Goal: Task Accomplishment & Management: Complete application form

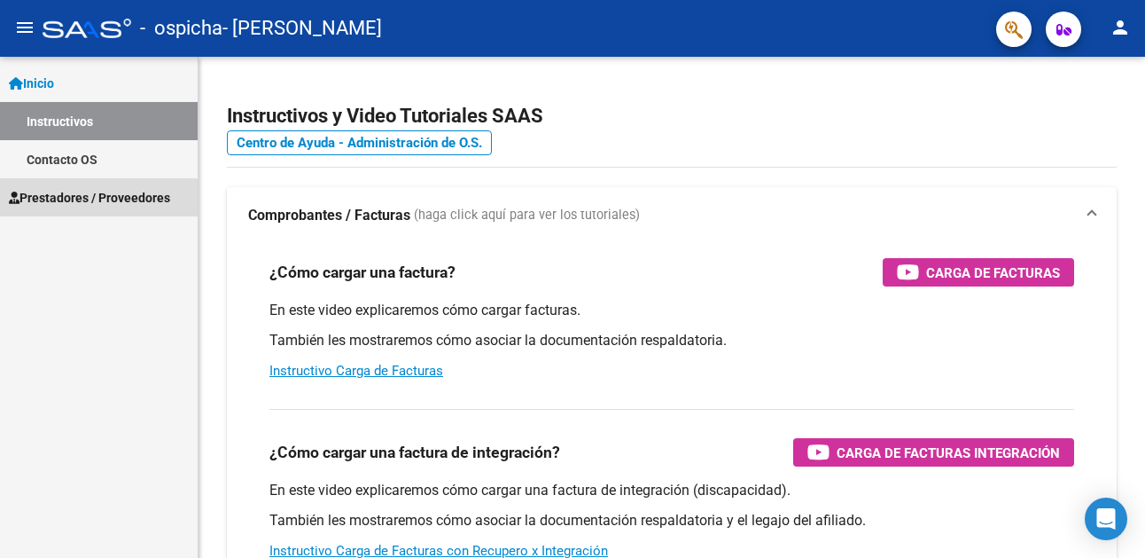
click at [101, 194] on span "Prestadores / Proveedores" at bounding box center [89, 197] width 161 height 19
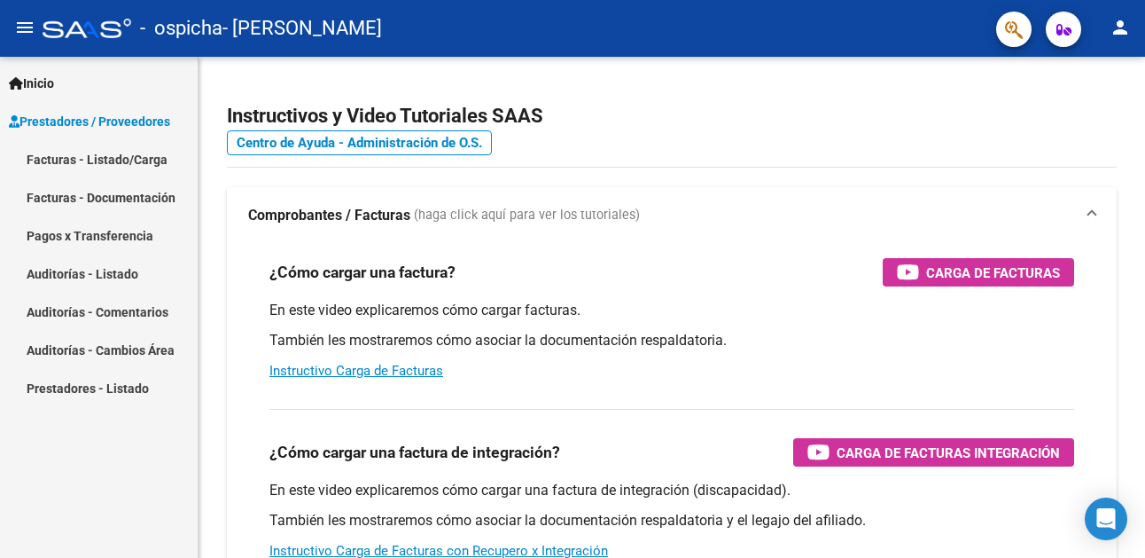
click at [137, 155] on link "Facturas - Listado/Carga" at bounding box center [99, 159] width 198 height 38
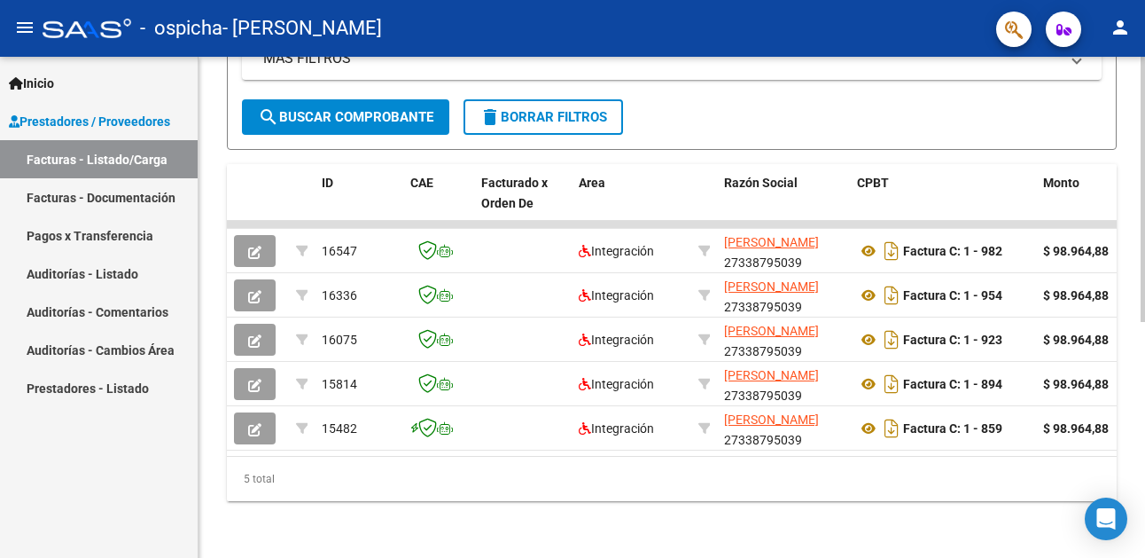
scroll to position [447, 0]
click at [1137, 431] on div "Video tutorial PRESTADORES -> Listado de CPBTs Emitidos por Prestadores / Prove…" at bounding box center [674, 90] width 951 height 933
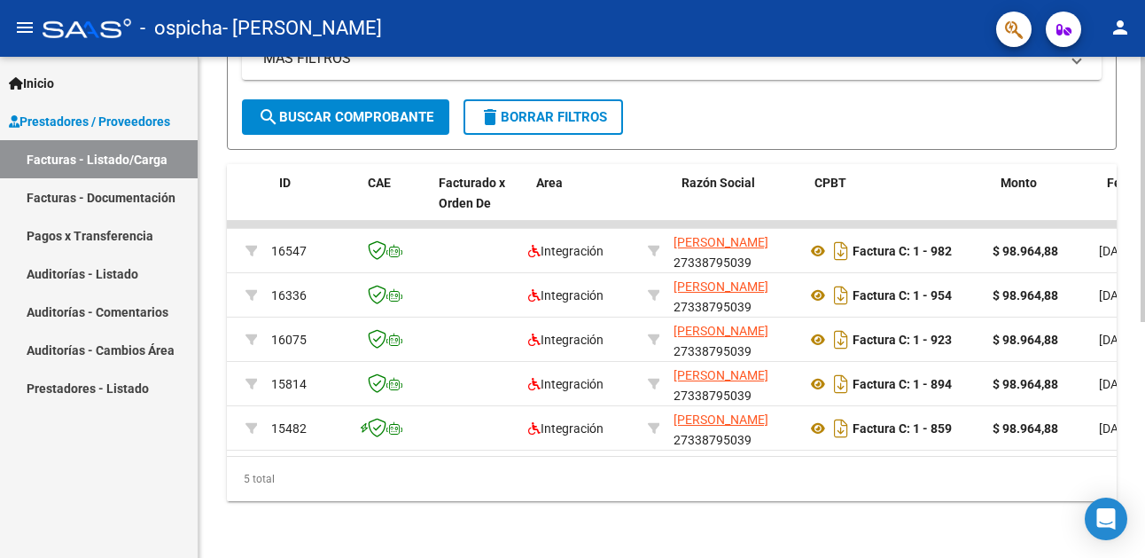
scroll to position [0, 0]
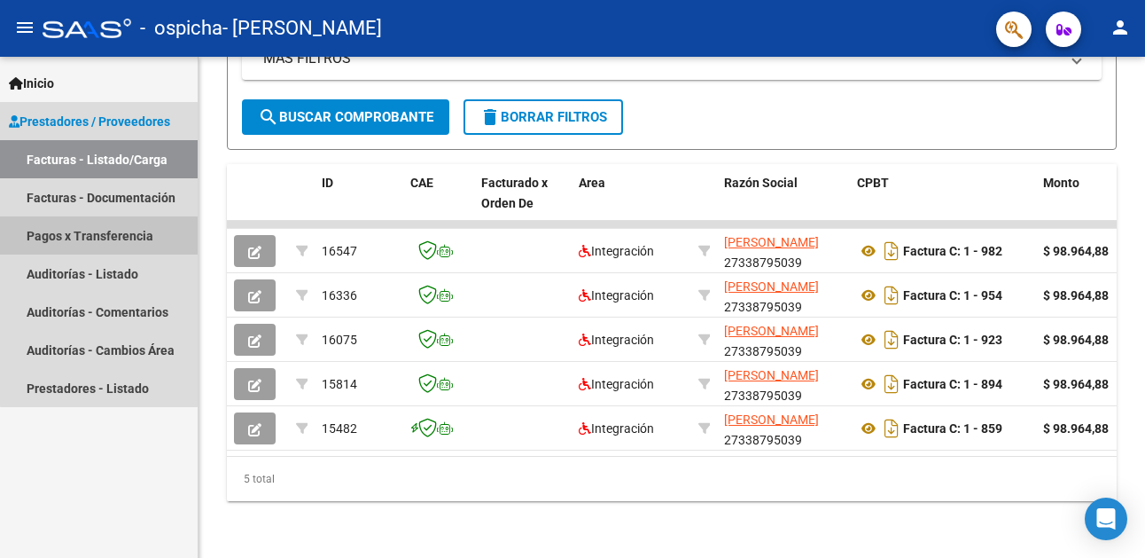
click at [115, 234] on link "Pagos x Transferencia" at bounding box center [99, 235] width 198 height 38
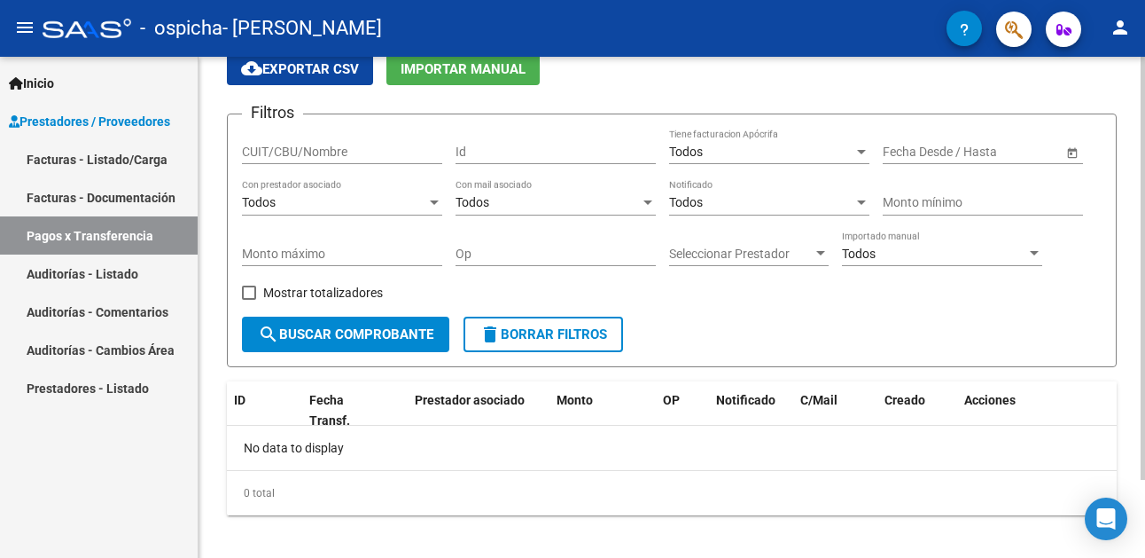
scroll to position [92, 0]
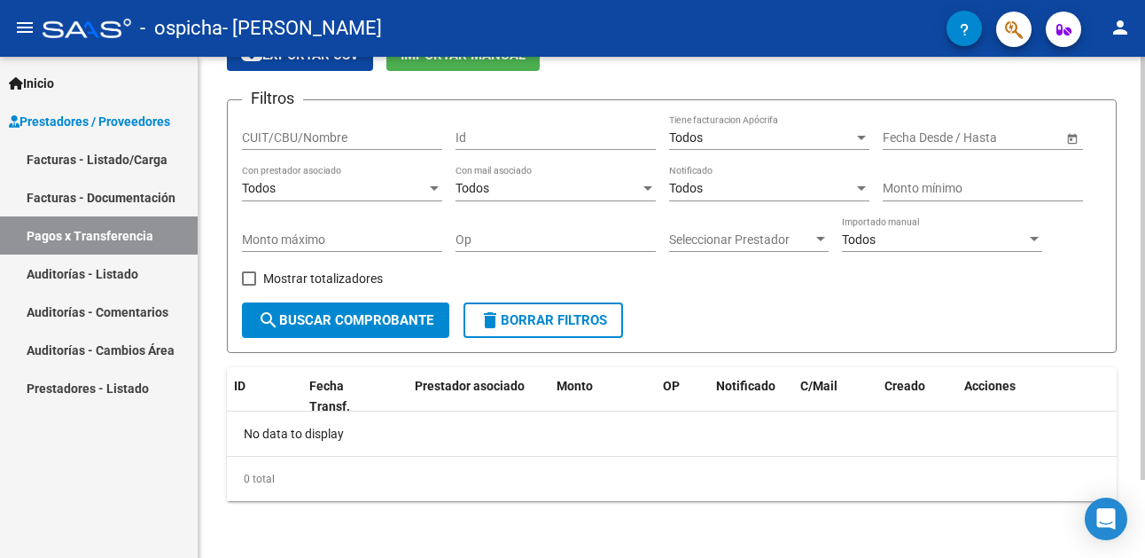
click at [1133, 422] on div "PRESTADORES -> Pagos por Transferencia (alt+p) cloud_download Exportar CSV Impo…" at bounding box center [674, 261] width 951 height 593
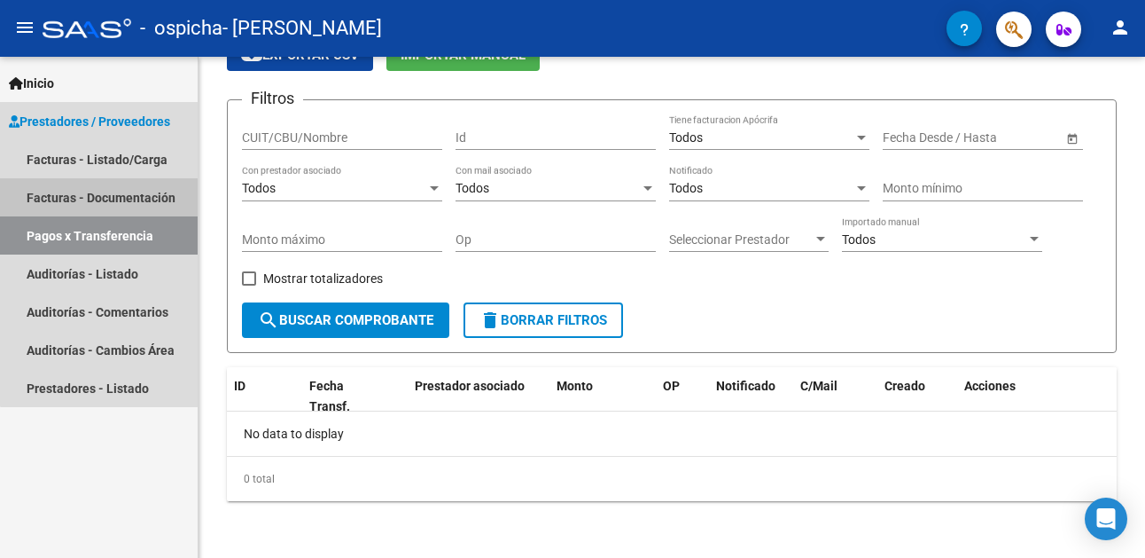
click at [131, 197] on link "Facturas - Documentación" at bounding box center [99, 197] width 198 height 38
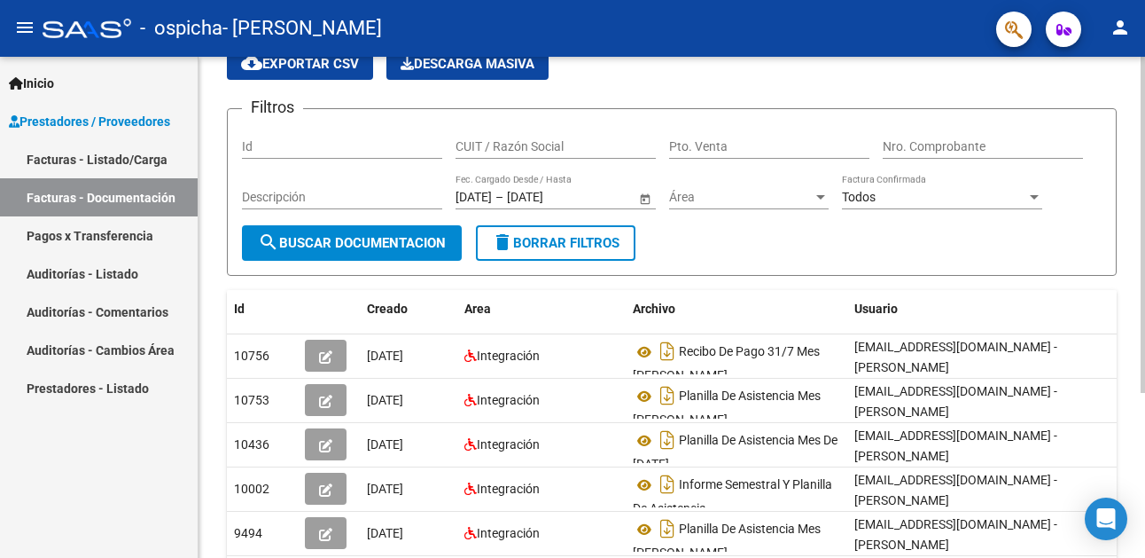
scroll to position [83, 0]
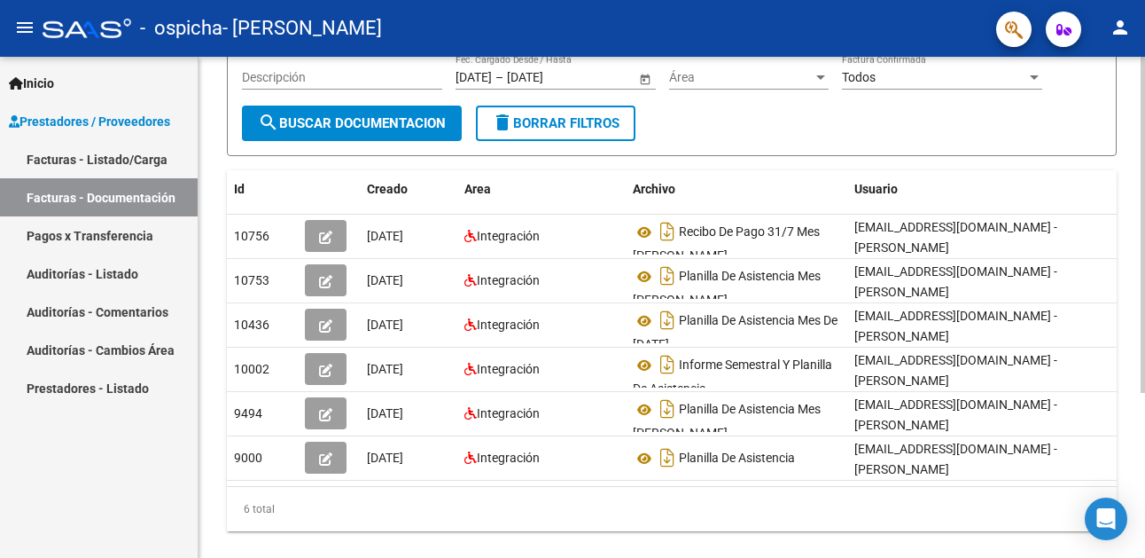
click at [1134, 329] on div "PRESTADORES -> Comprobantes - Documentación Respaldatoria cloud_download Export…" at bounding box center [674, 221] width 951 height 733
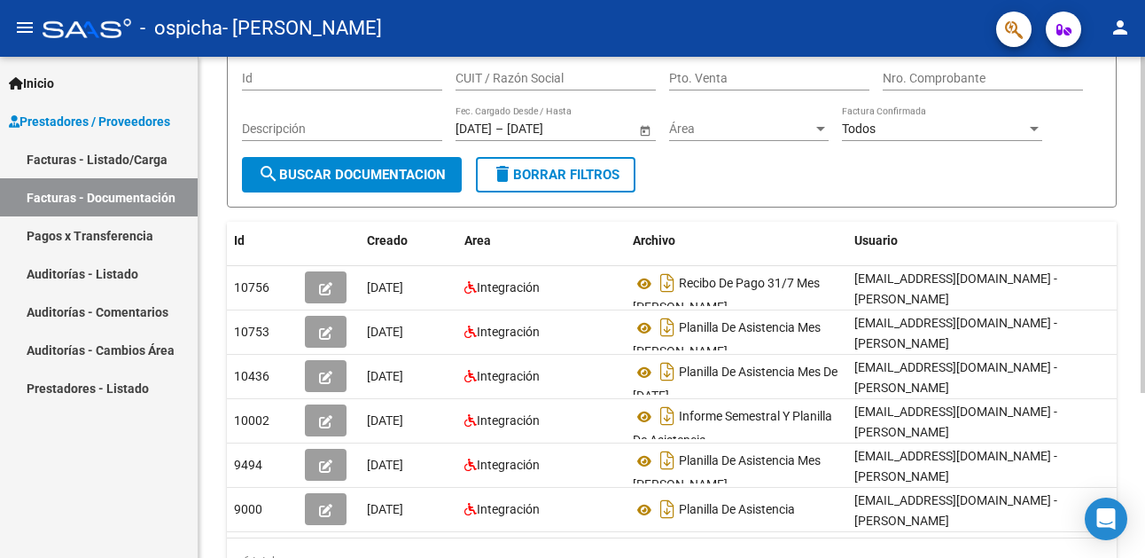
scroll to position [152, 0]
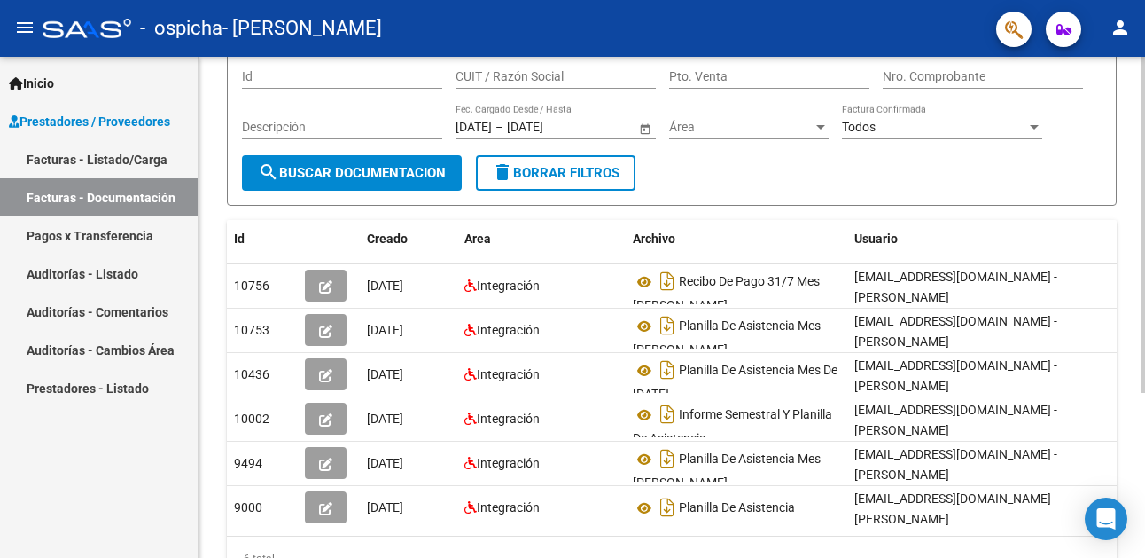
click at [1123, 246] on div "PRESTADORES -> Comprobantes - Documentación Respaldatoria cloud_download Export…" at bounding box center [674, 270] width 951 height 733
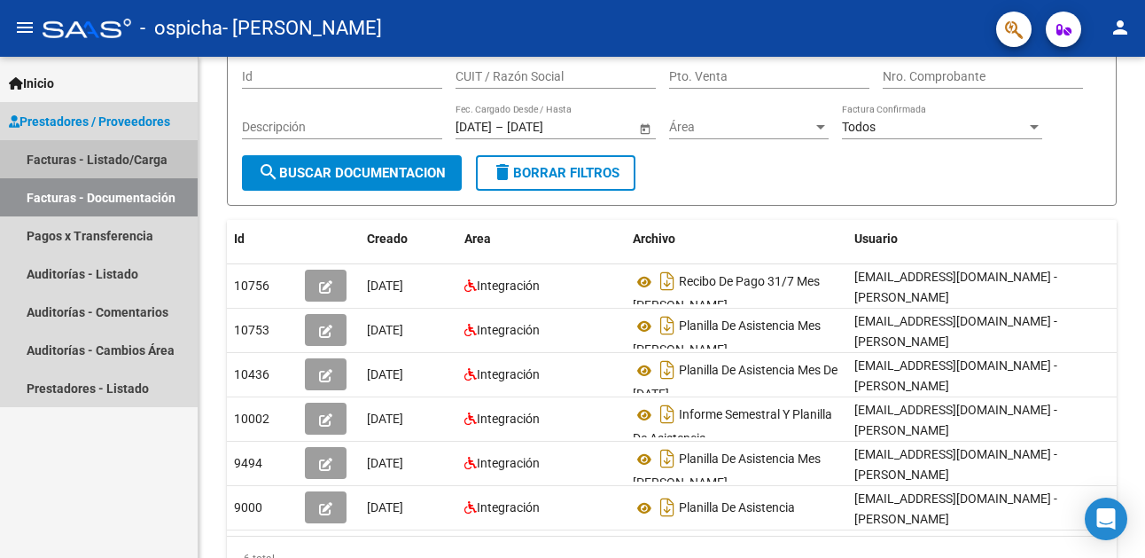
click at [136, 160] on link "Facturas - Listado/Carga" at bounding box center [99, 159] width 198 height 38
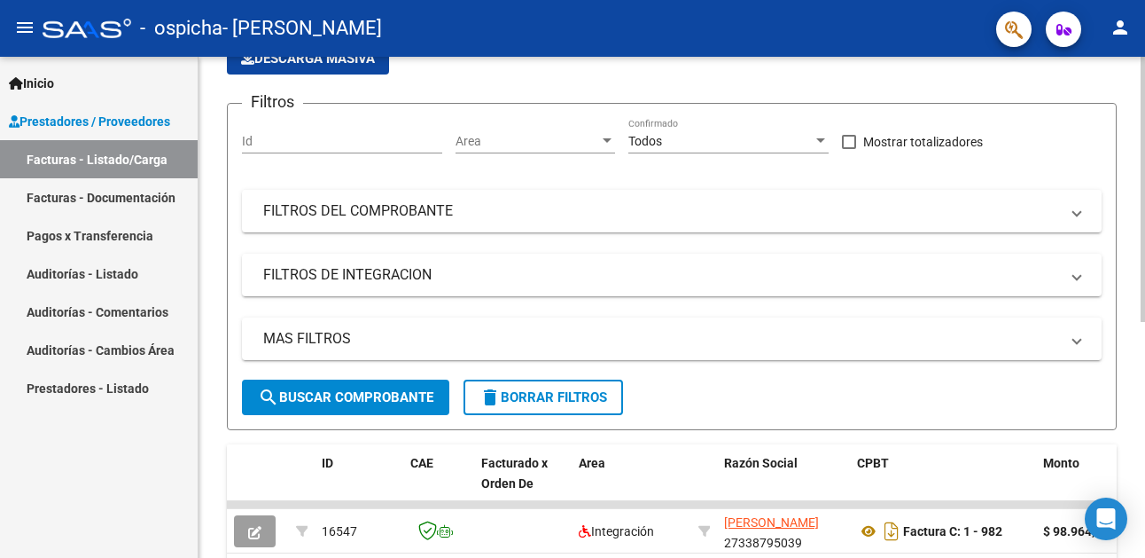
drag, startPoint x: 1140, startPoint y: 199, endPoint x: 1139, endPoint y: 224, distance: 24.8
click at [1139, 224] on div "Video tutorial PRESTADORES -> Listado de CPBTs Emitidos por Prestadores / Prove…" at bounding box center [672, 370] width 947 height 933
drag, startPoint x: 1140, startPoint y: 213, endPoint x: 1139, endPoint y: 275, distance: 62.1
click at [1139, 275] on div "Video tutorial PRESTADORES -> Listado de CPBTs Emitidos por Prestadores / Prove…" at bounding box center [672, 370] width 947 height 933
click at [1123, 137] on div "Video tutorial PRESTADORES -> Listado de CPBTs Emitidos por Prestadores / Prove…" at bounding box center [672, 370] width 947 height 933
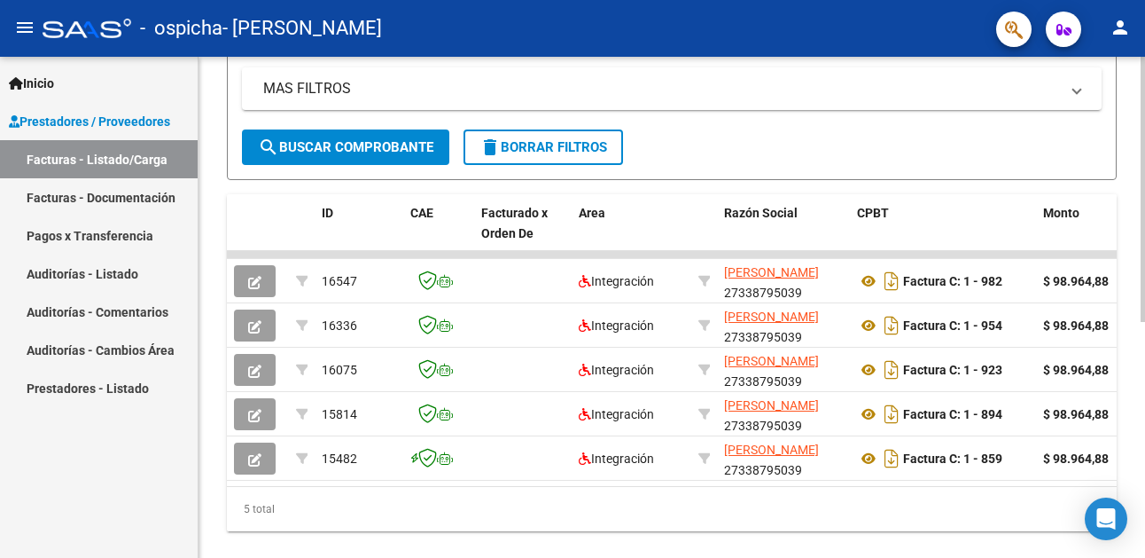
scroll to position [447, 0]
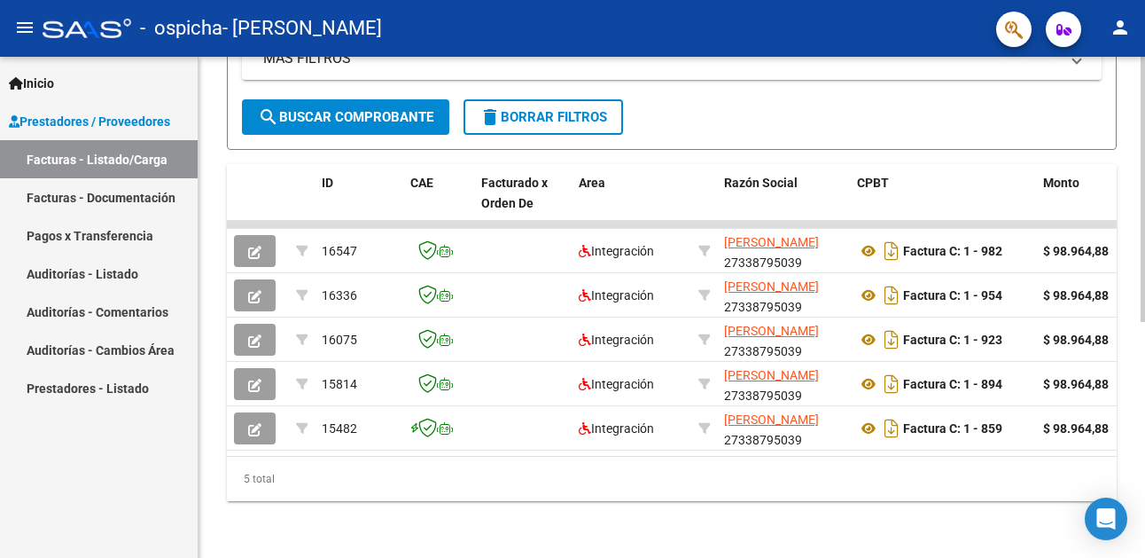
click at [1130, 337] on div "Video tutorial PRESTADORES -> Listado de CPBTs Emitidos por Prestadores / Prove…" at bounding box center [674, 90] width 951 height 933
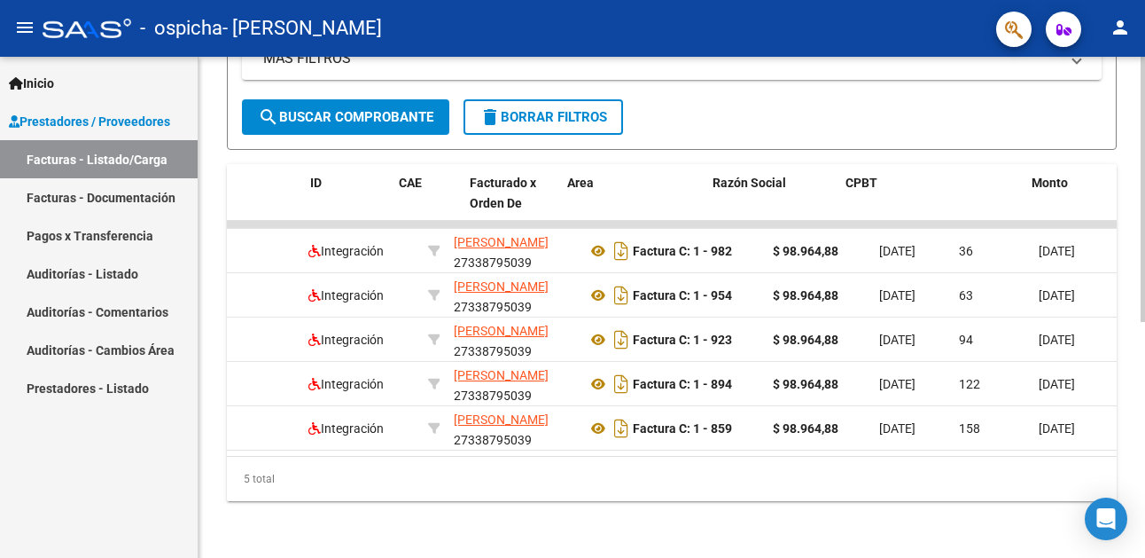
scroll to position [0, 0]
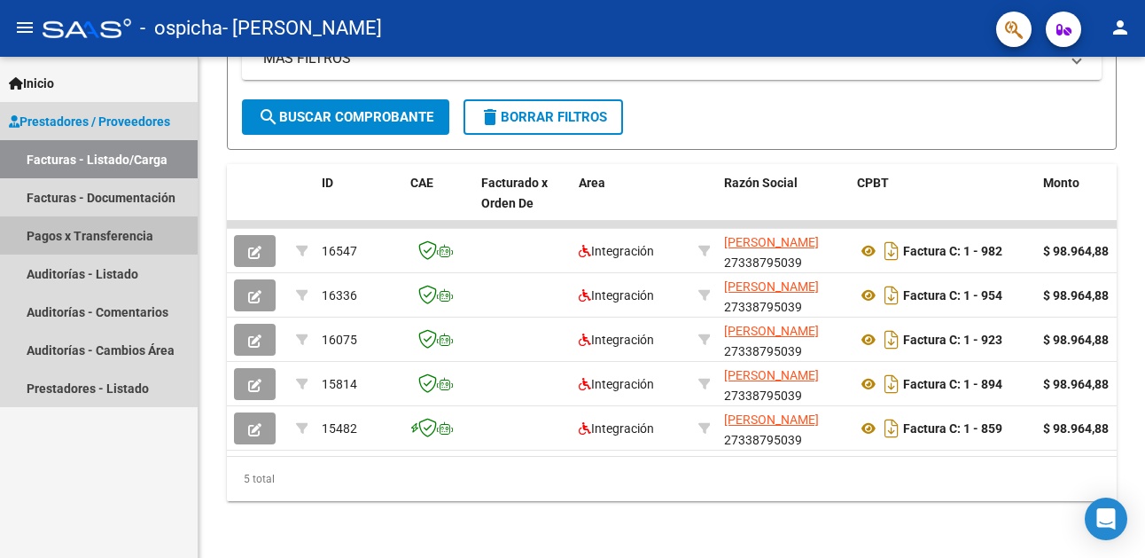
click at [117, 241] on link "Pagos x Transferencia" at bounding box center [99, 235] width 198 height 38
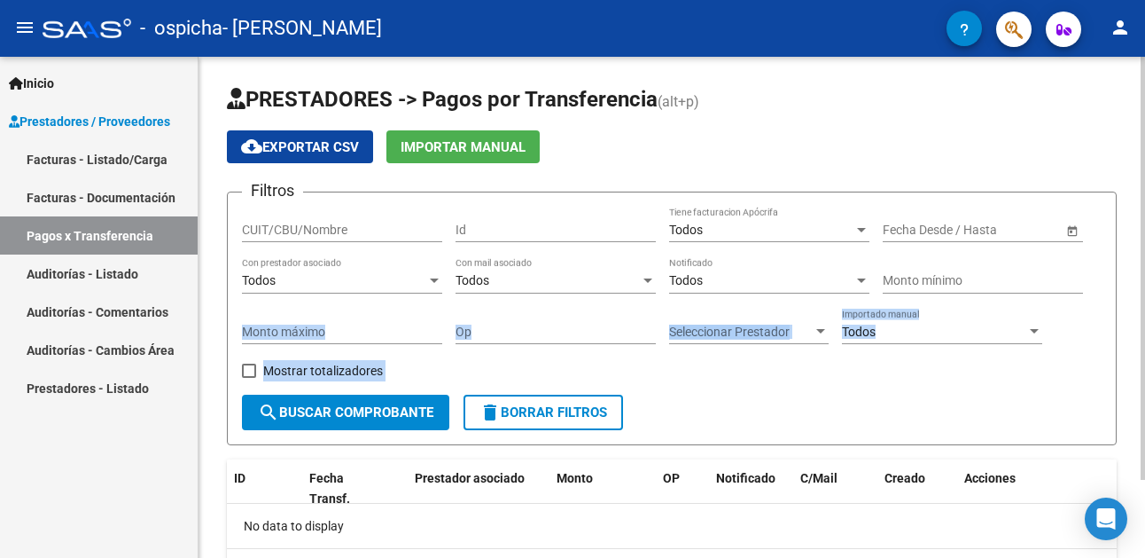
drag, startPoint x: 1138, startPoint y: 285, endPoint x: 1119, endPoint y: 412, distance: 129.0
click at [1119, 412] on div "PRESTADORES -> Pagos por Transferencia (alt+p) cloud_download Exportar CSV Impo…" at bounding box center [672, 353] width 947 height 593
click at [978, 370] on div "Filtros CUIT/CBU/Nombre Id Todos Tiene facturacion Apócrifa Fecha inicio – Fech…" at bounding box center [672, 301] width 860 height 188
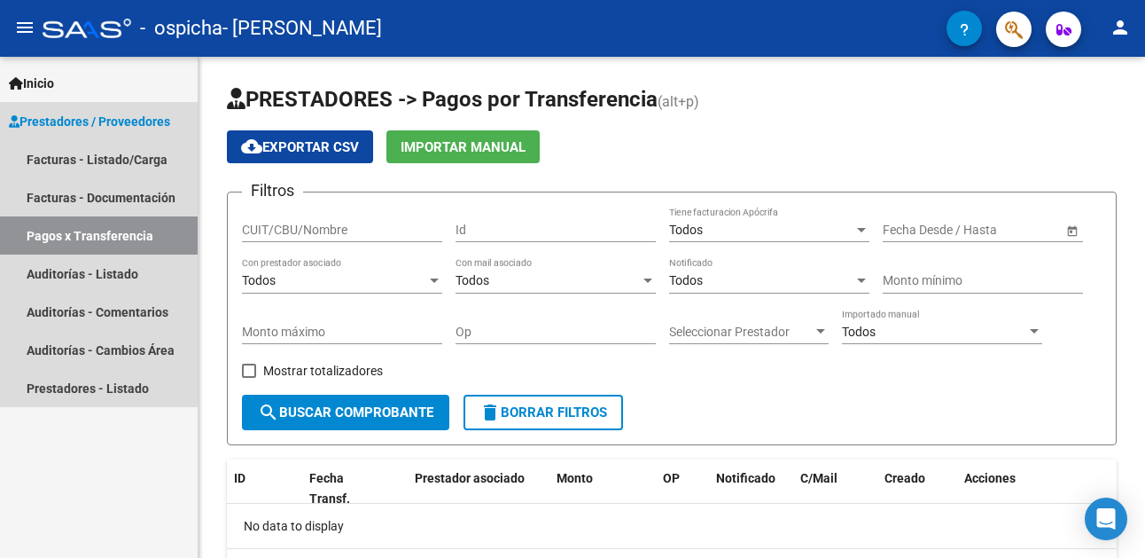
click at [140, 123] on span "Prestadores / Proveedores" at bounding box center [89, 121] width 161 height 19
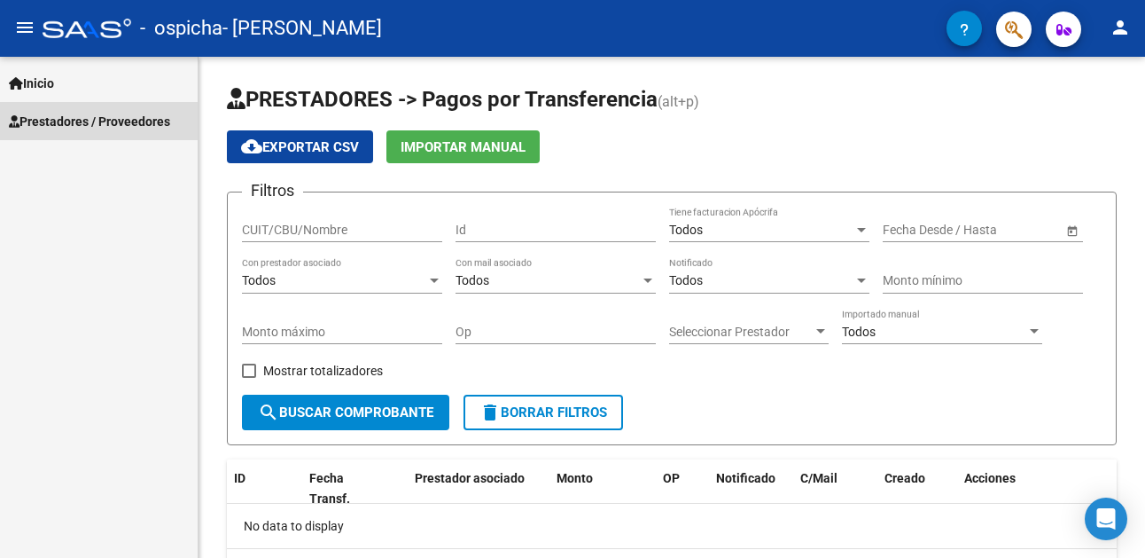
click at [140, 122] on span "Prestadores / Proveedores" at bounding box center [89, 121] width 161 height 19
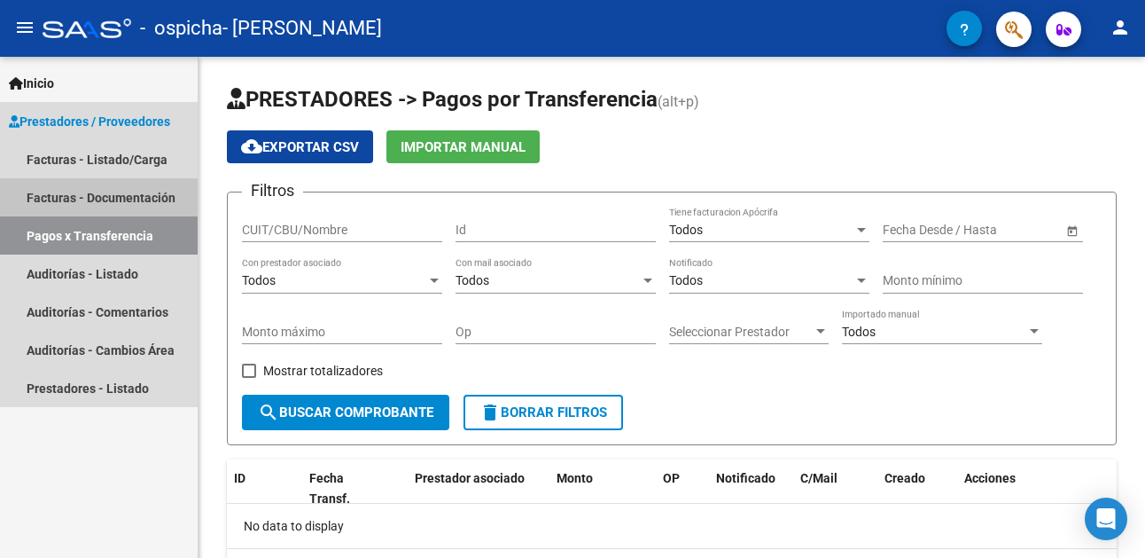
click at [128, 196] on link "Facturas - Documentación" at bounding box center [99, 197] width 198 height 38
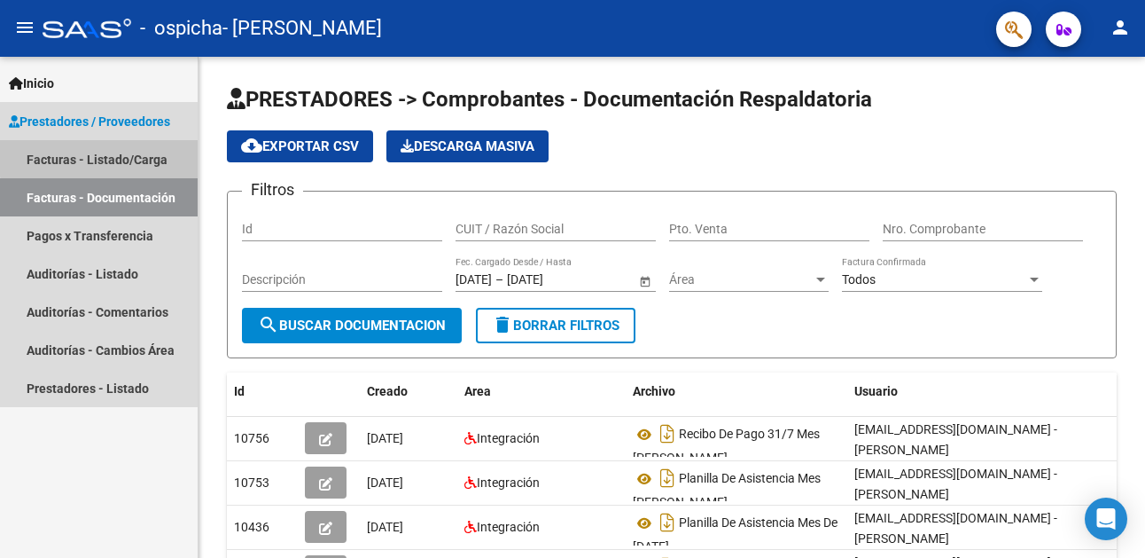
click at [126, 156] on link "Facturas - Listado/Carga" at bounding box center [99, 159] width 198 height 38
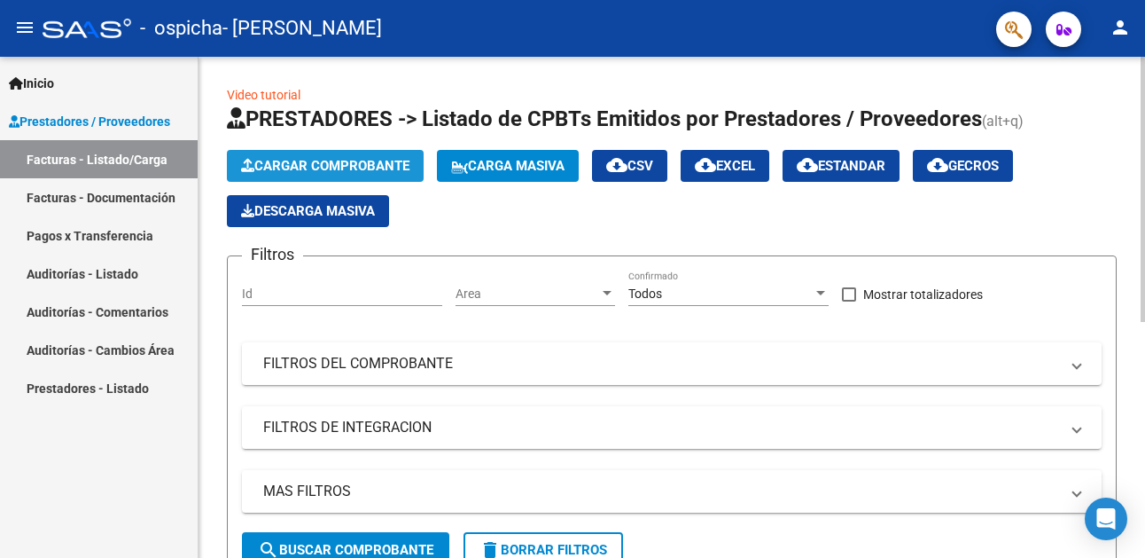
click at [373, 171] on span "Cargar Comprobante" at bounding box center [325, 166] width 168 height 16
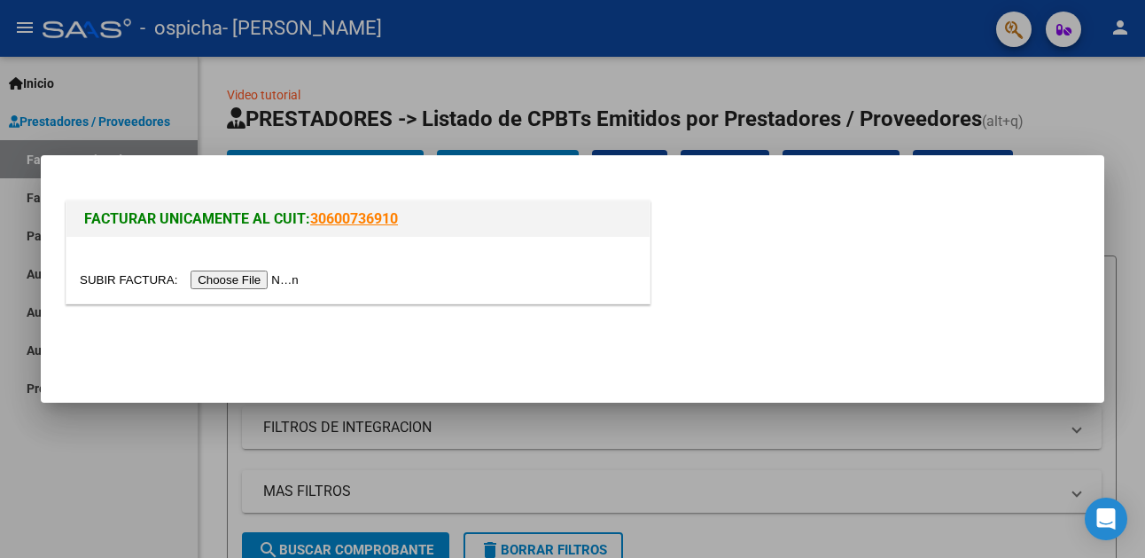
click at [277, 270] on input "file" at bounding box center [192, 279] width 224 height 19
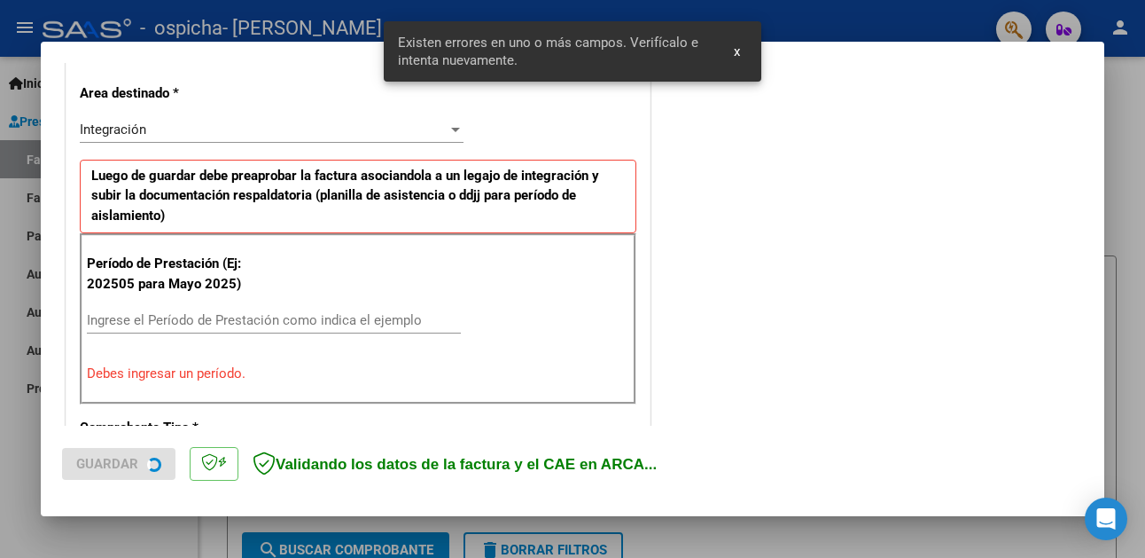
scroll to position [423, 0]
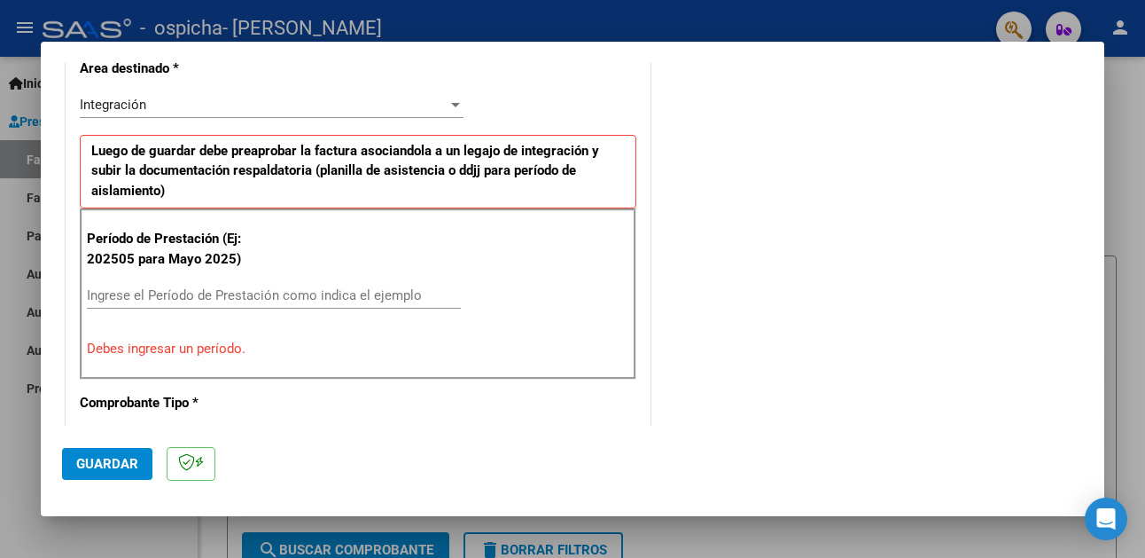
click at [215, 297] on input "Ingrese el Período de Prestación como indica el ejemplo" at bounding box center [274, 295] width 374 height 16
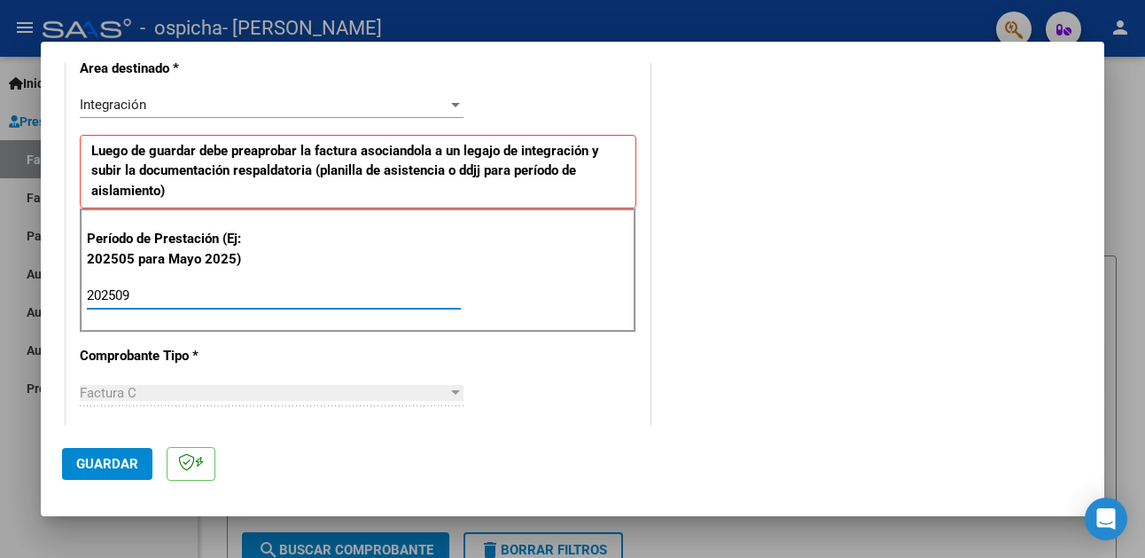
type input "202509"
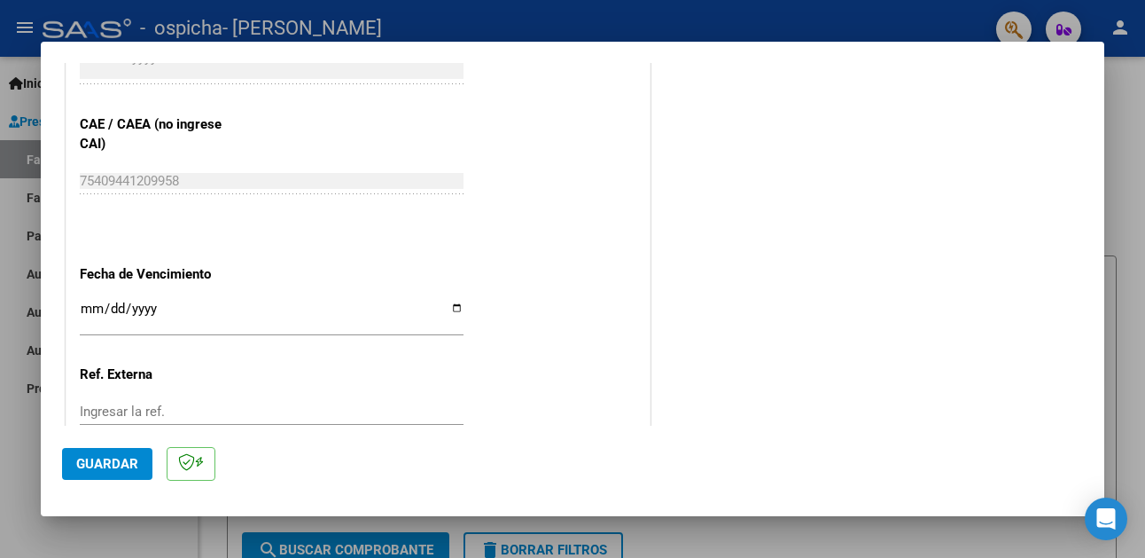
scroll to position [1183, 0]
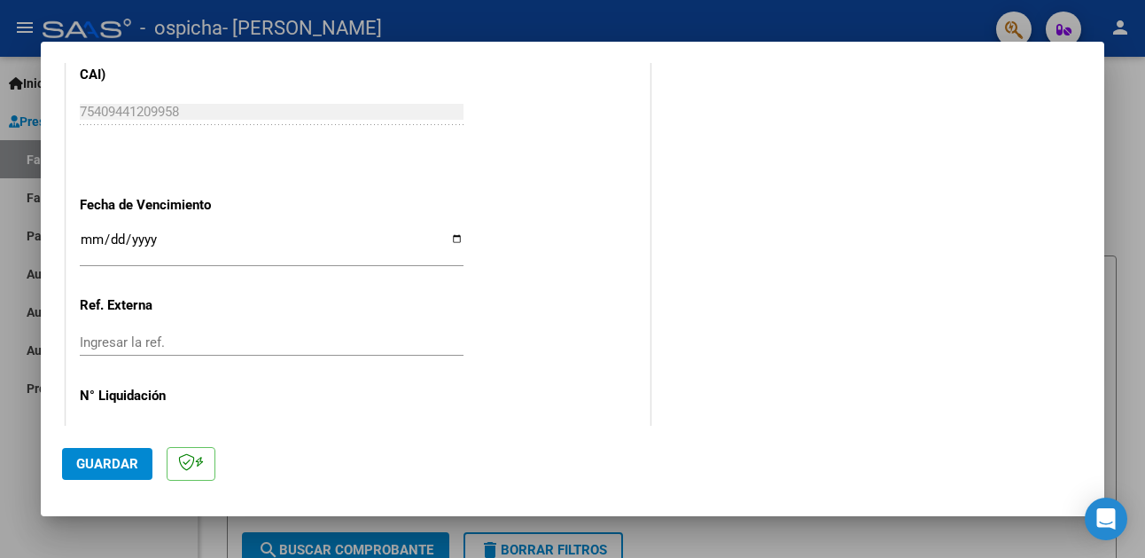
click at [453, 239] on input "Ingresar la fecha" at bounding box center [272, 246] width 384 height 28
type input "[DATE]"
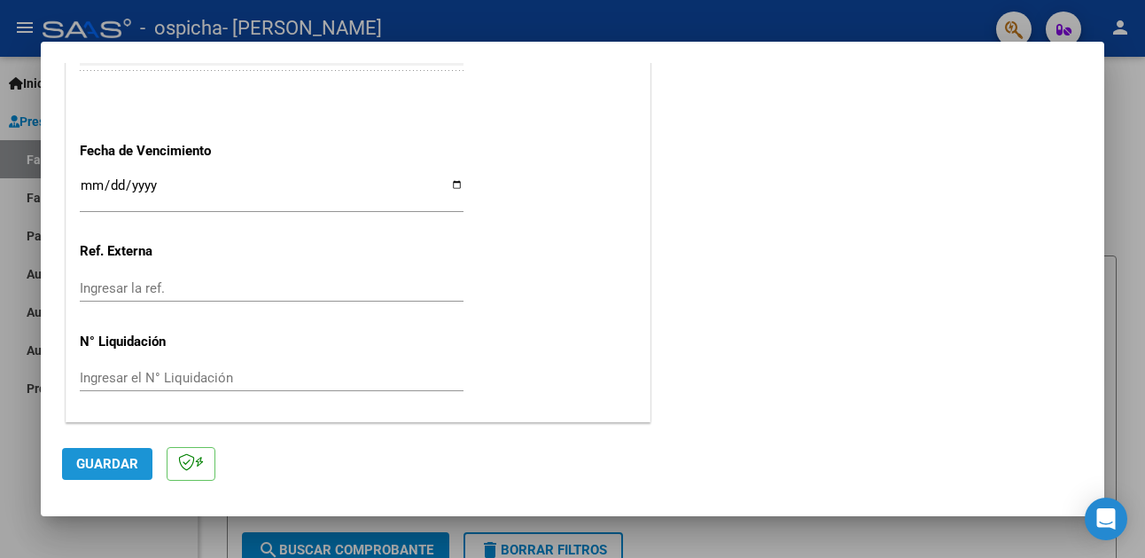
click at [122, 462] on span "Guardar" at bounding box center [107, 464] width 62 height 16
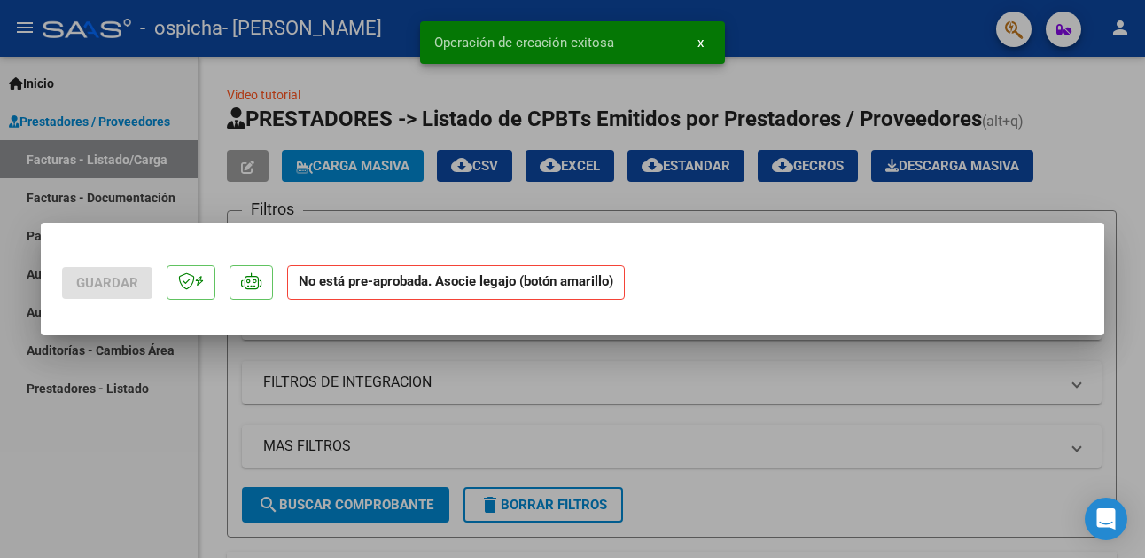
scroll to position [0, 0]
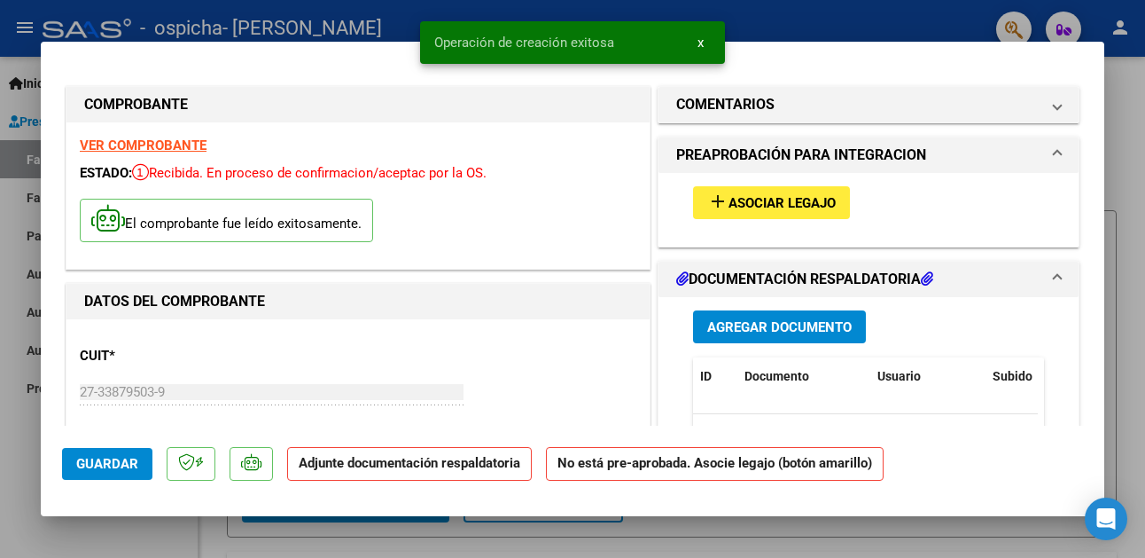
click at [727, 188] on button "add Asociar Legajo" at bounding box center [771, 202] width 157 height 33
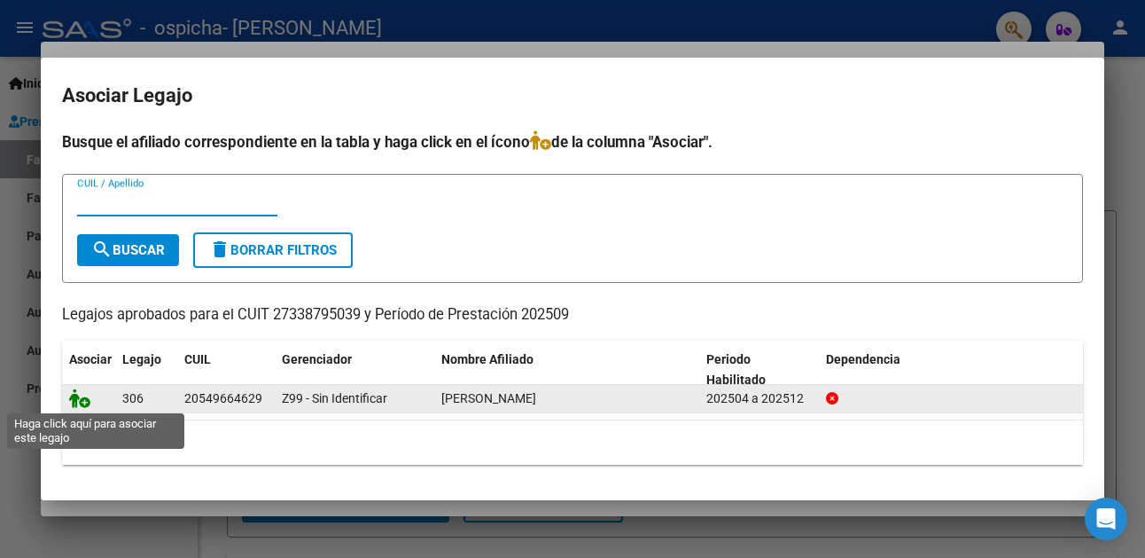
click at [73, 397] on icon at bounding box center [79, 397] width 21 height 19
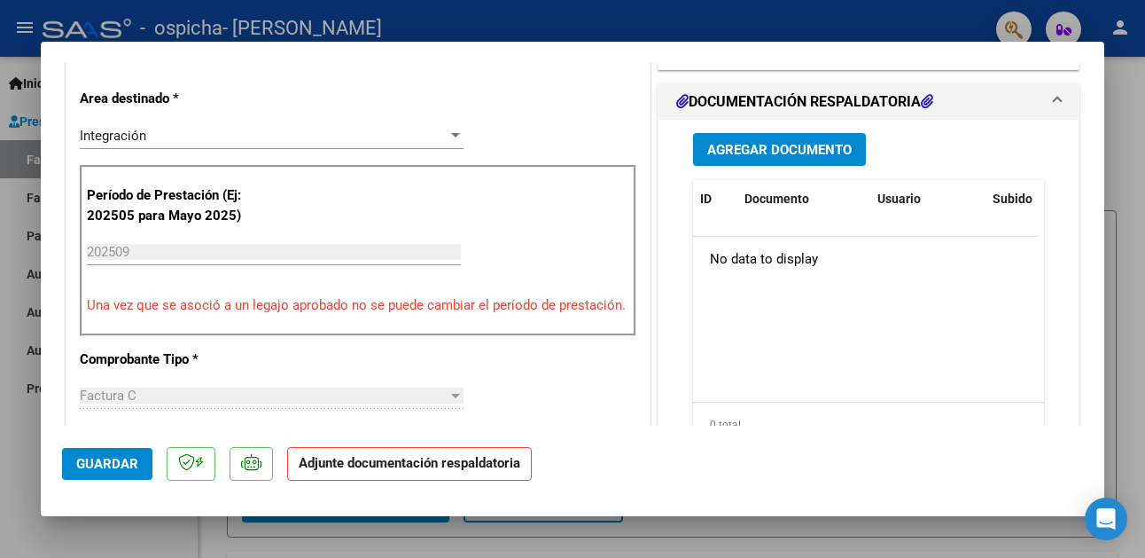
scroll to position [430, 0]
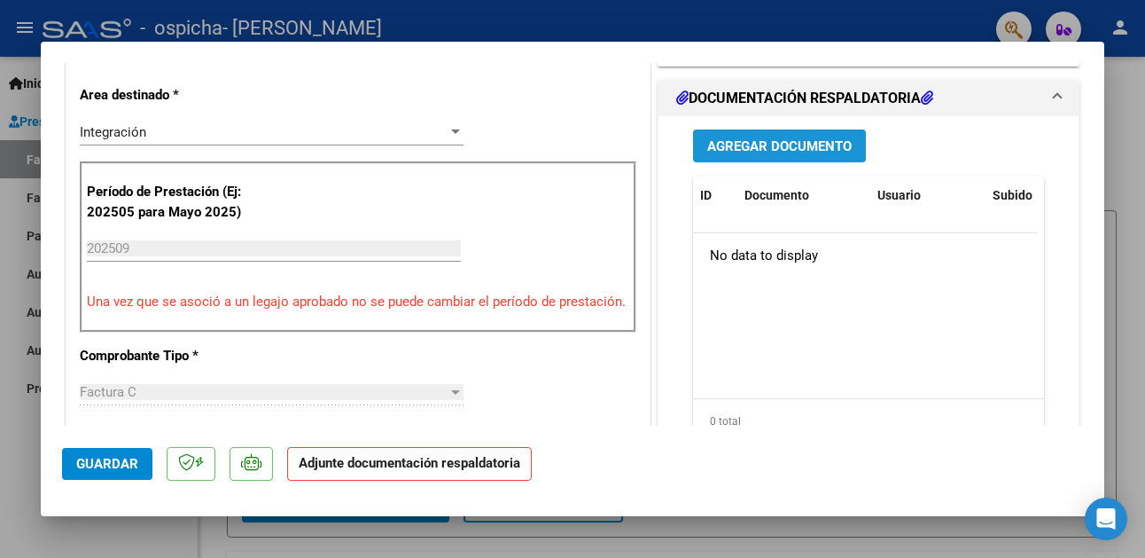
click at [836, 146] on span "Agregar Documento" at bounding box center [779, 146] width 144 height 16
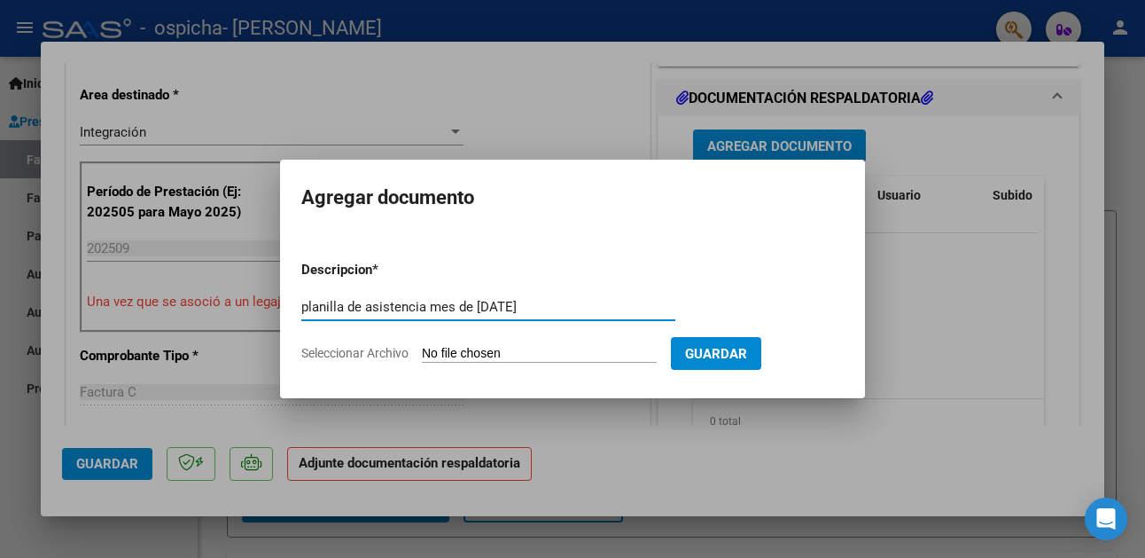
type input "planilla de asistencia mes de [DATE]"
click at [362, 357] on span "Seleccionar Archivo" at bounding box center [354, 353] width 107 height 14
click at [422, 357] on input "Seleccionar Archivo" at bounding box center [539, 354] width 235 height 17
type input "C:\fakepath\asistencia septiembre [PERSON_NAME] .pdf"
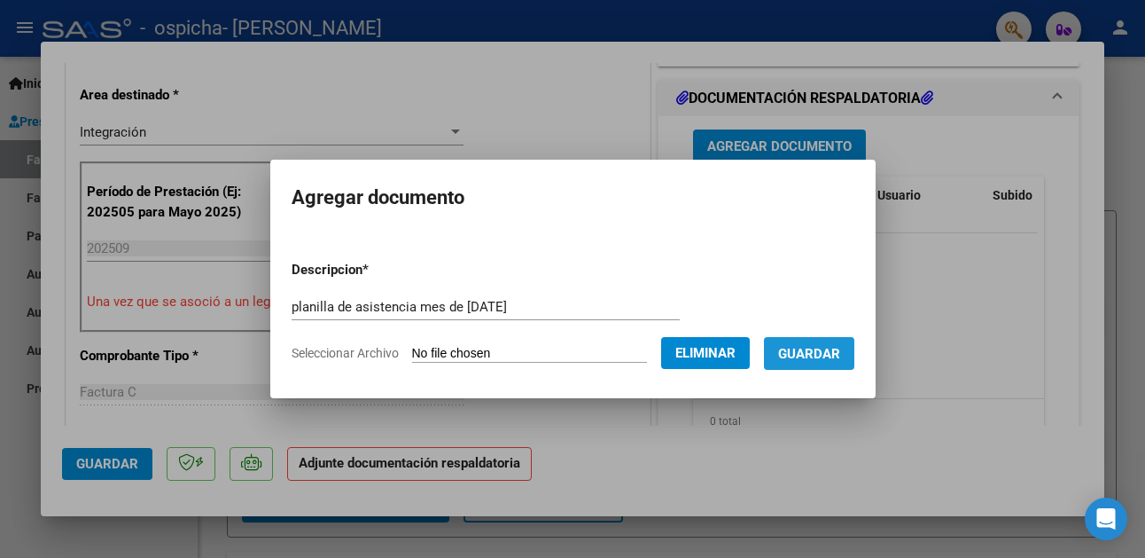
click at [840, 347] on span "Guardar" at bounding box center [809, 354] width 62 height 16
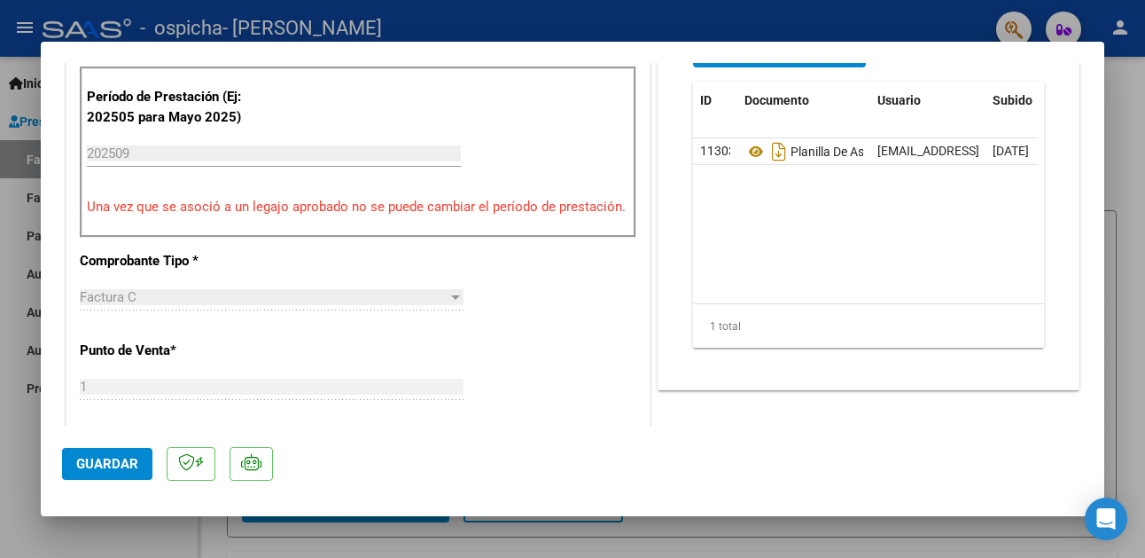
scroll to position [951, 0]
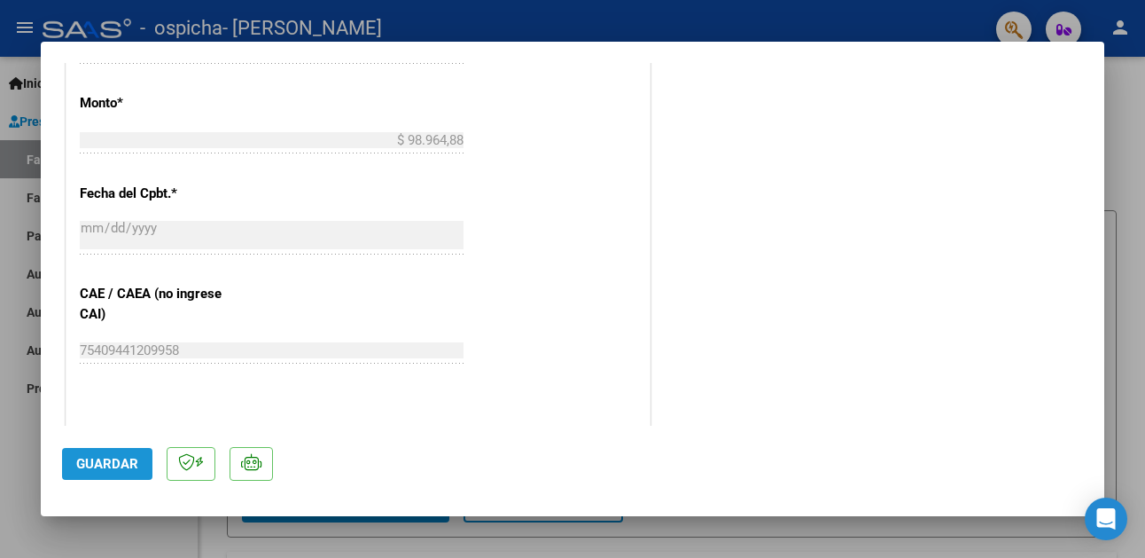
click at [105, 471] on span "Guardar" at bounding box center [107, 464] width 62 height 16
click at [1130, 129] on div at bounding box center [572, 279] width 1145 height 558
type input "$ 0,00"
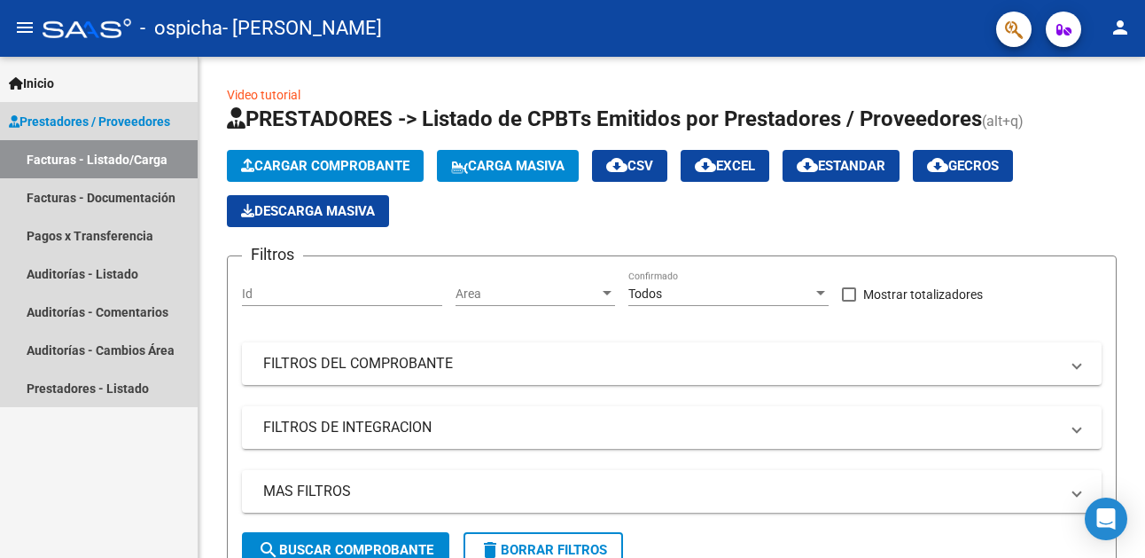
click at [144, 146] on link "Facturas - Listado/Carga" at bounding box center [99, 159] width 198 height 38
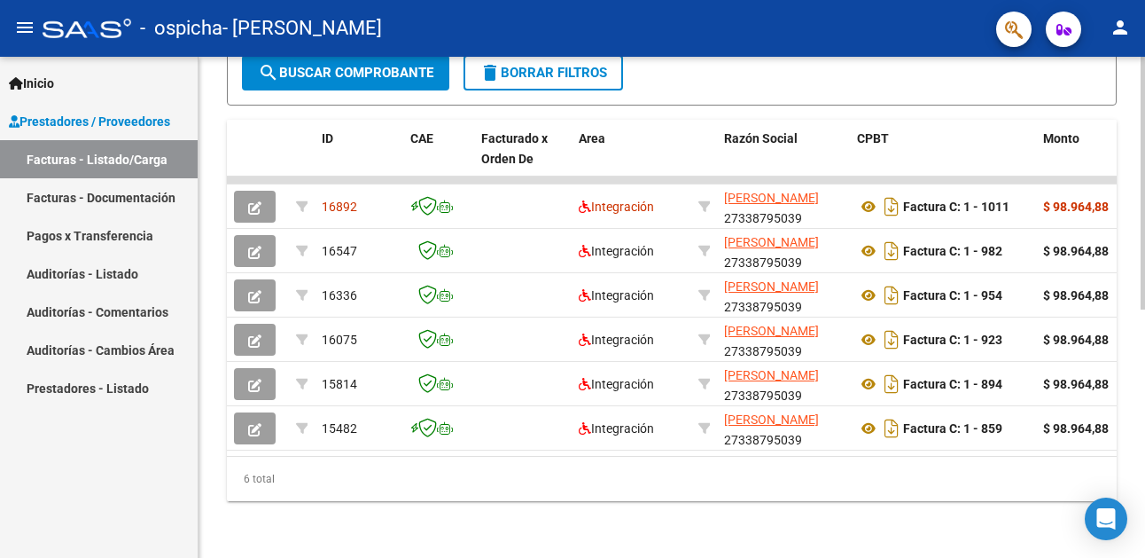
scroll to position [491, 0]
click at [1142, 557] on div at bounding box center [1143, 431] width 4 height 253
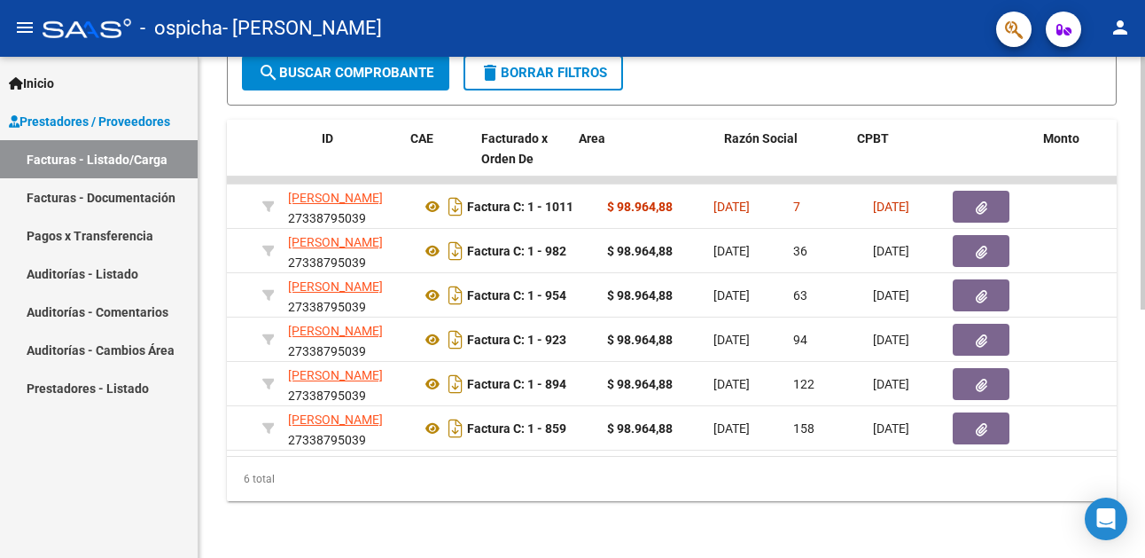
scroll to position [0, 0]
